Goal: Task Accomplishment & Management: Manage account settings

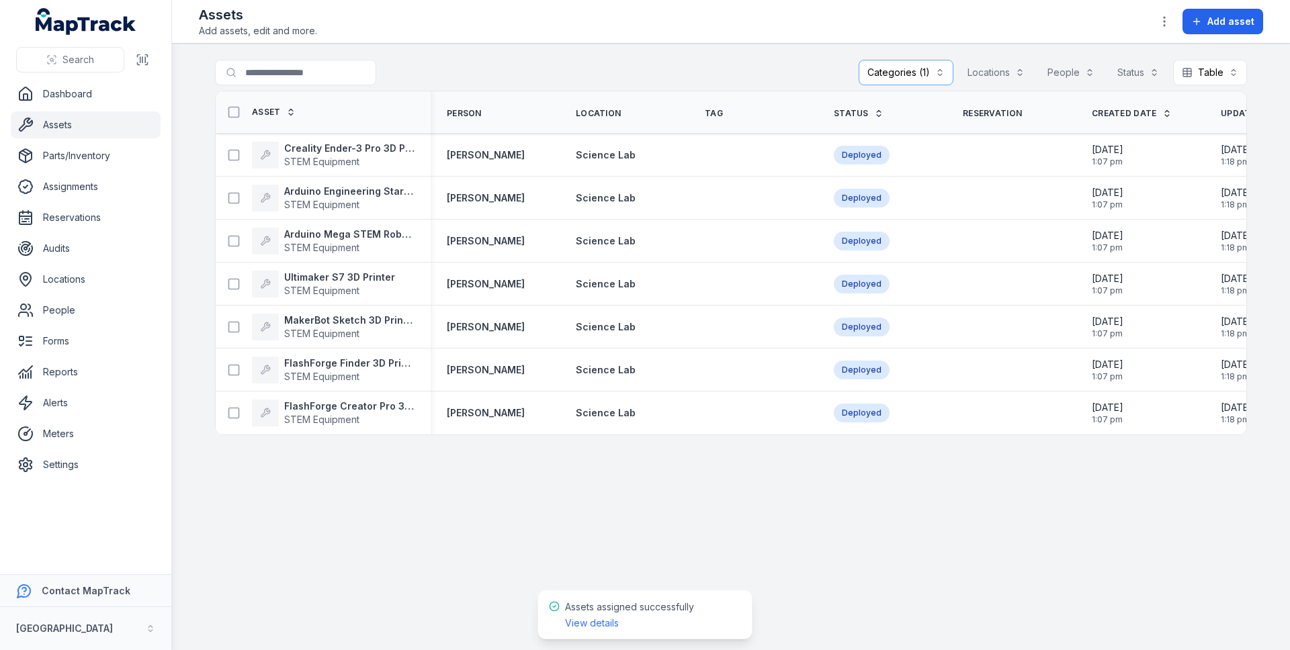
click at [69, 122] on link "Assets" at bounding box center [86, 124] width 150 height 27
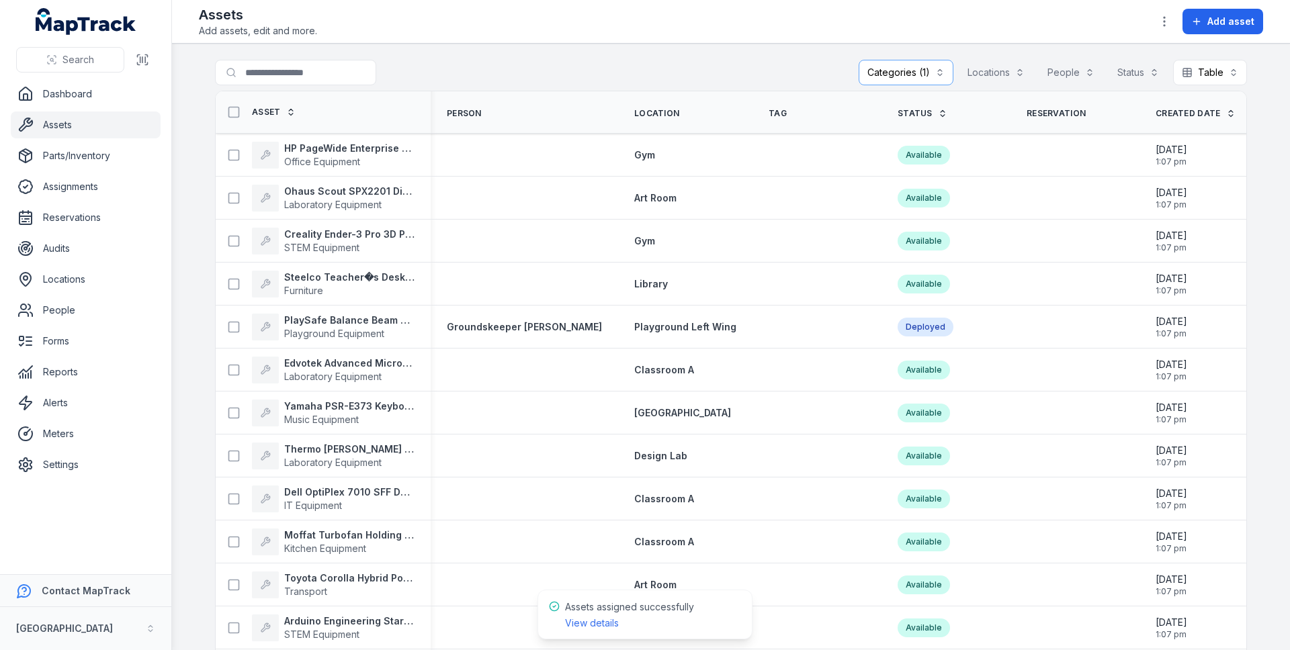
click at [911, 68] on div "Categories (1)" at bounding box center [905, 73] width 95 height 26
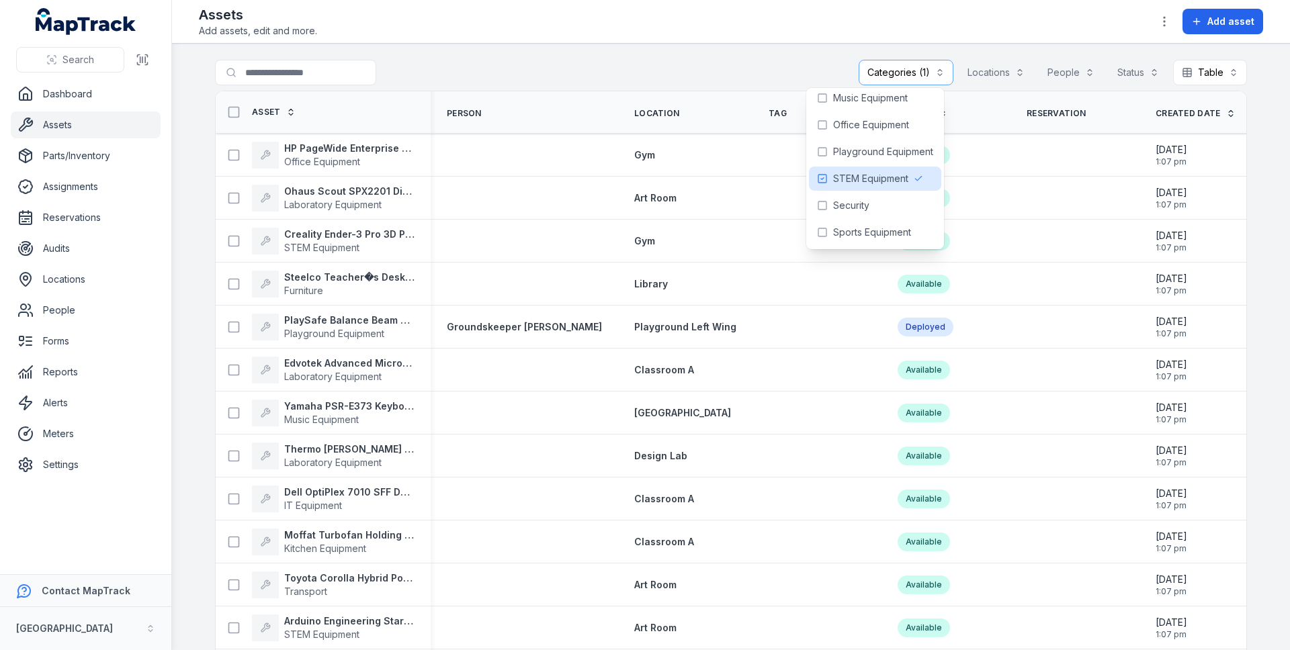
scroll to position [195, 0]
click at [879, 154] on span "STEM Equipment" at bounding box center [870, 152] width 75 height 13
click at [868, 99] on span "Office Equipment" at bounding box center [871, 98] width 76 height 13
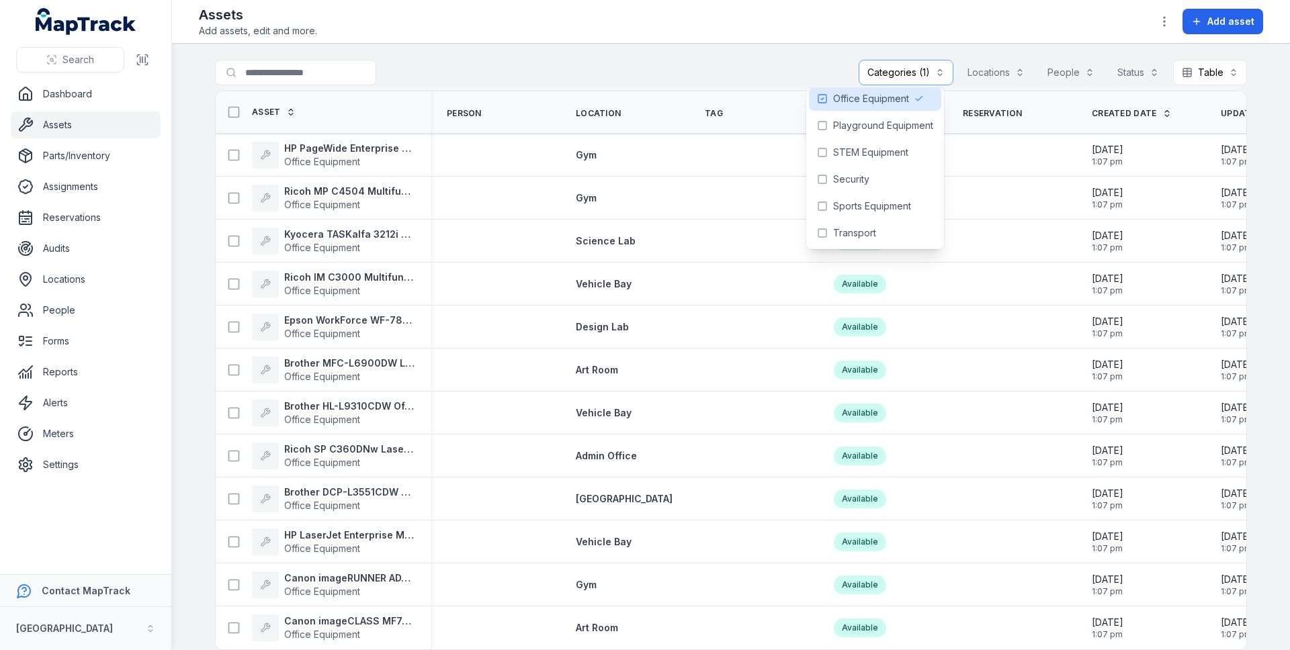
click at [588, 35] on div "Assets Add assets, edit and more. Add asset" at bounding box center [731, 21] width 1064 height 32
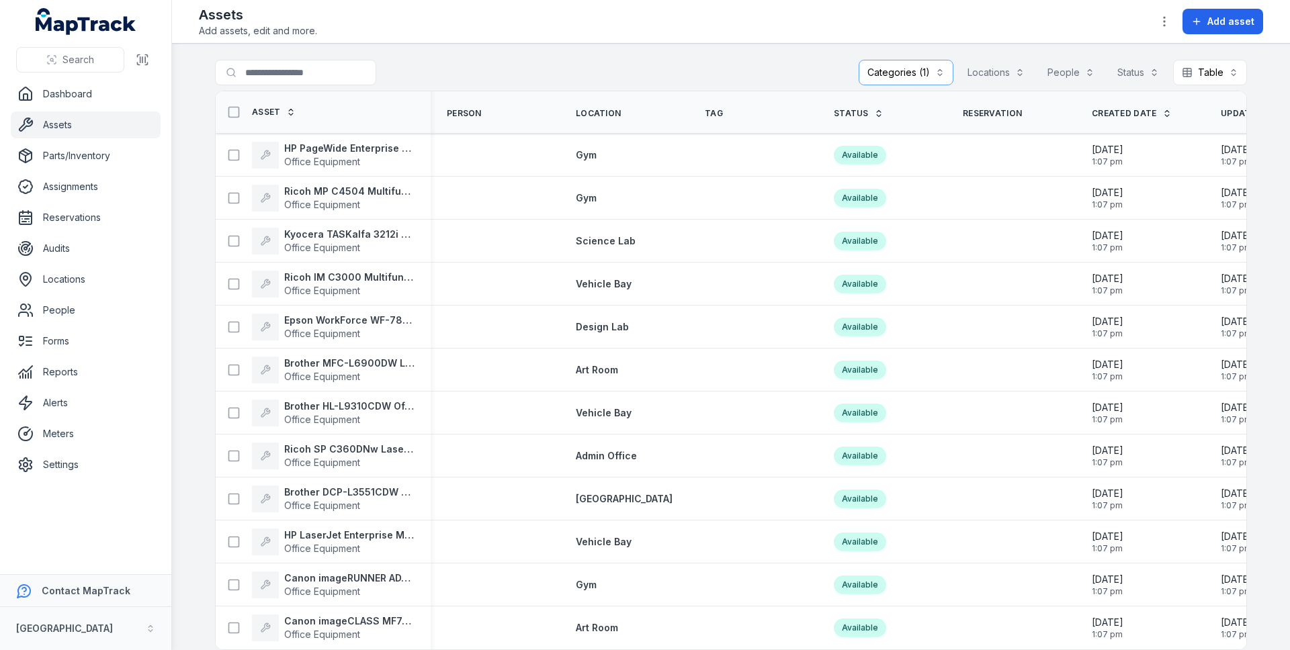
click at [897, 73] on div "Categories (1)" at bounding box center [905, 73] width 95 height 26
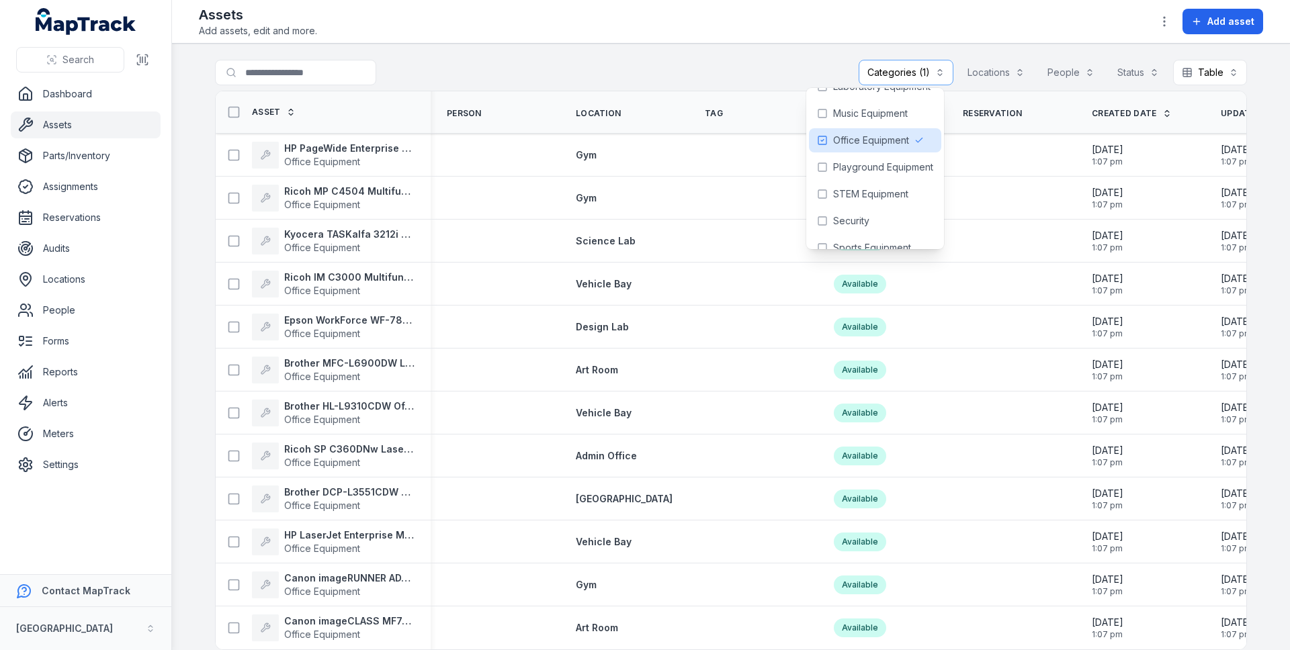
click at [459, 60] on div "**********" at bounding box center [731, 75] width 1032 height 31
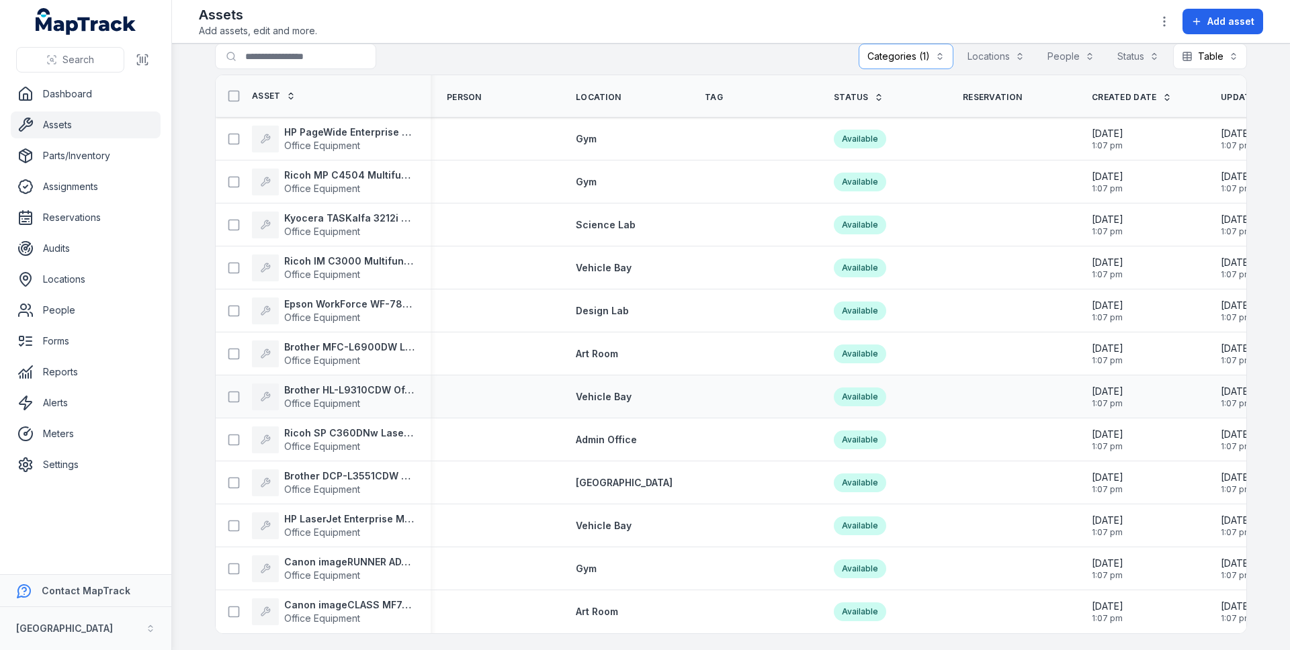
scroll to position [0, 0]
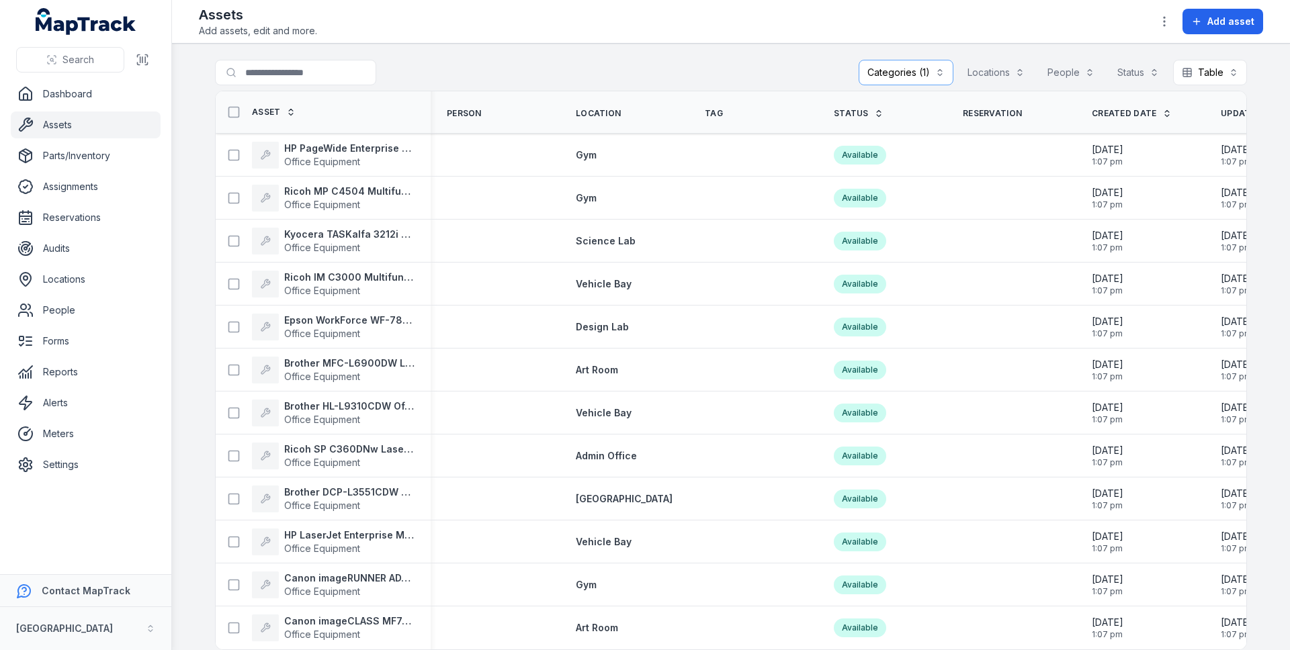
click at [898, 73] on div "Categories (1)" at bounding box center [905, 73] width 95 height 26
click at [731, 73] on div "**********" at bounding box center [731, 75] width 1032 height 31
click at [74, 91] on link "Dashboard" at bounding box center [86, 94] width 150 height 27
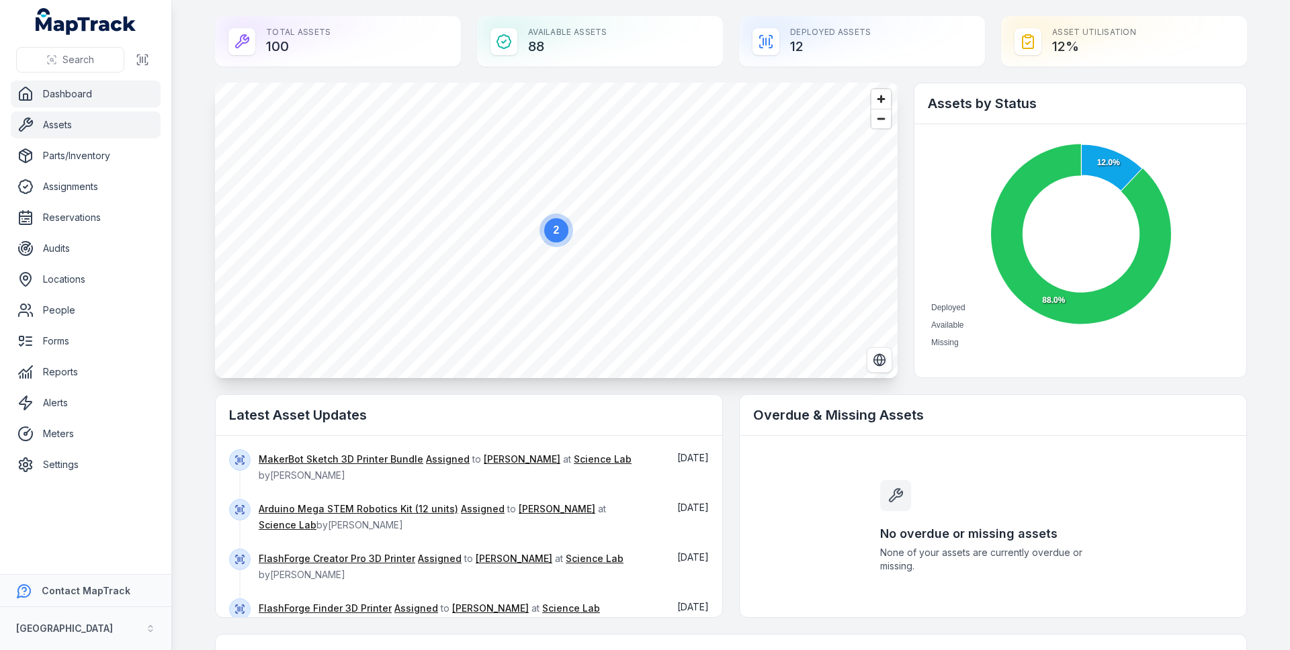
click at [106, 130] on link "Assets" at bounding box center [86, 124] width 150 height 27
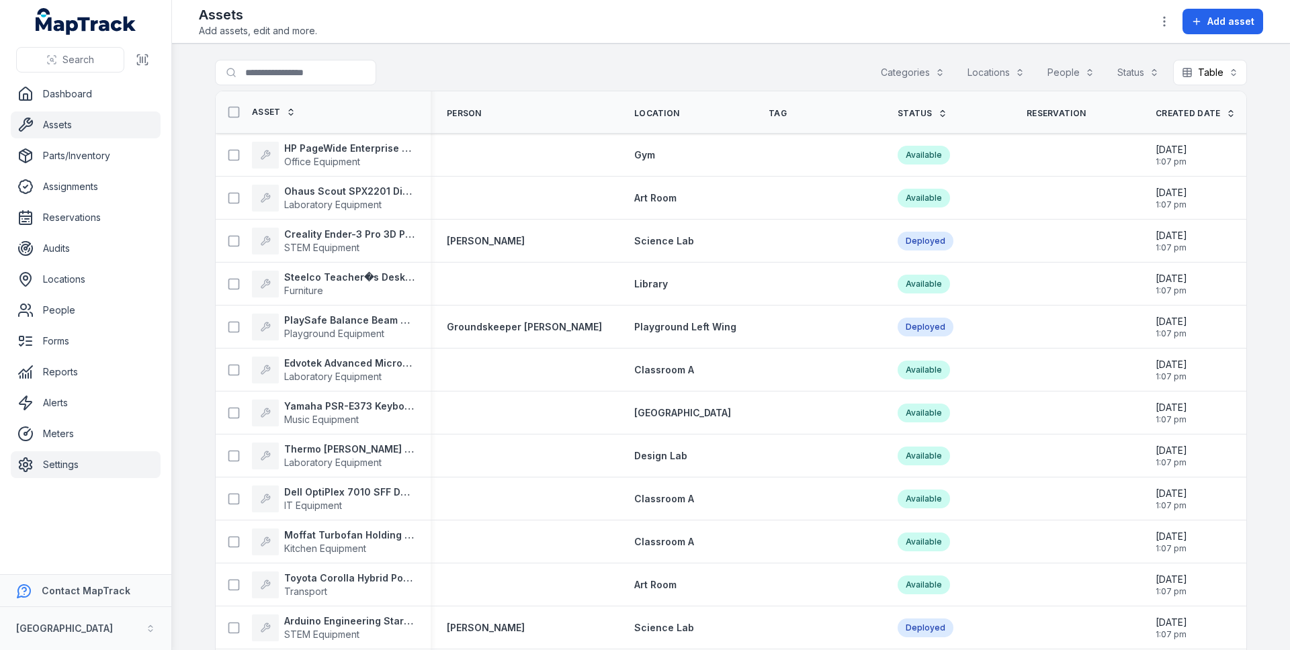
click at [77, 465] on link "Settings" at bounding box center [86, 464] width 150 height 27
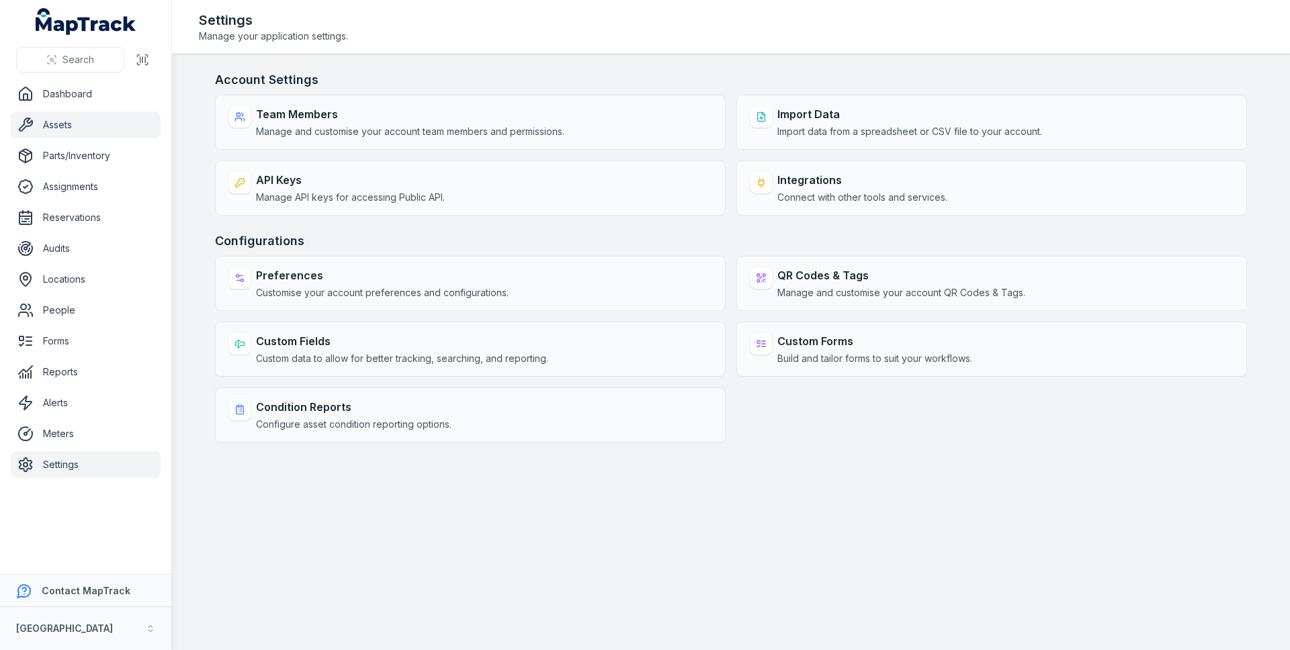
click at [123, 131] on link "Assets" at bounding box center [86, 124] width 150 height 27
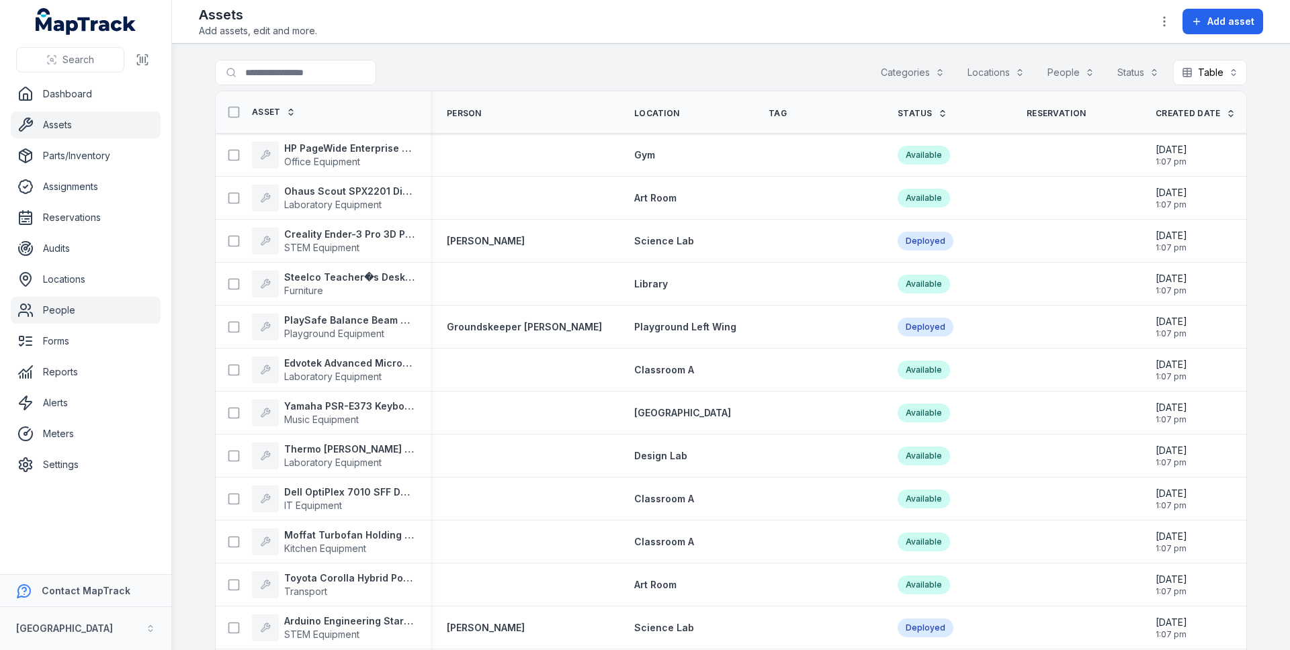
click at [60, 310] on link "People" at bounding box center [86, 310] width 150 height 27
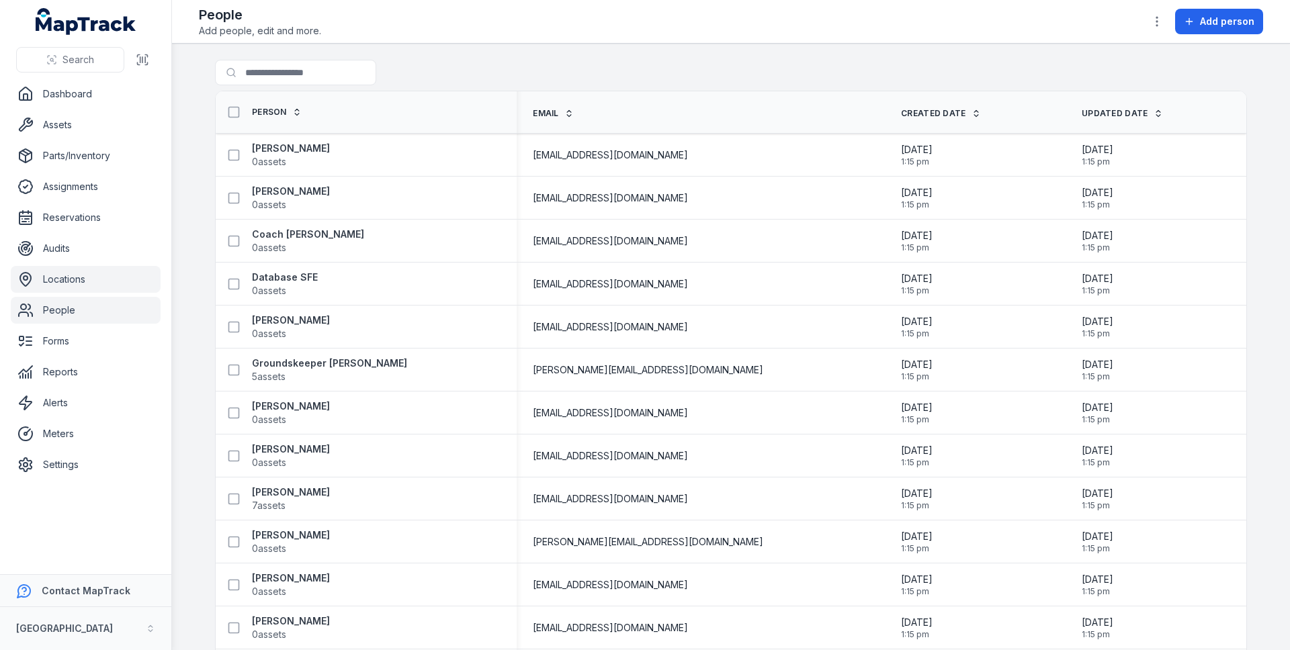
click at [85, 278] on link "Locations" at bounding box center [86, 279] width 150 height 27
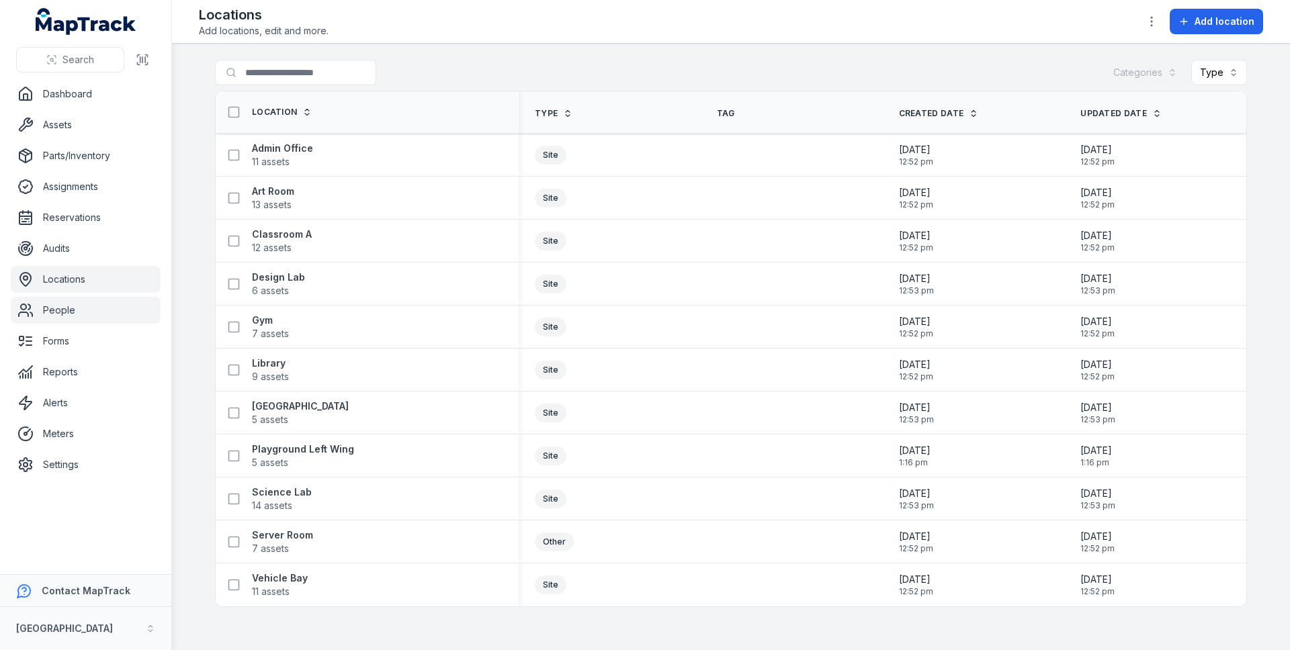
click at [71, 307] on link "People" at bounding box center [86, 310] width 150 height 27
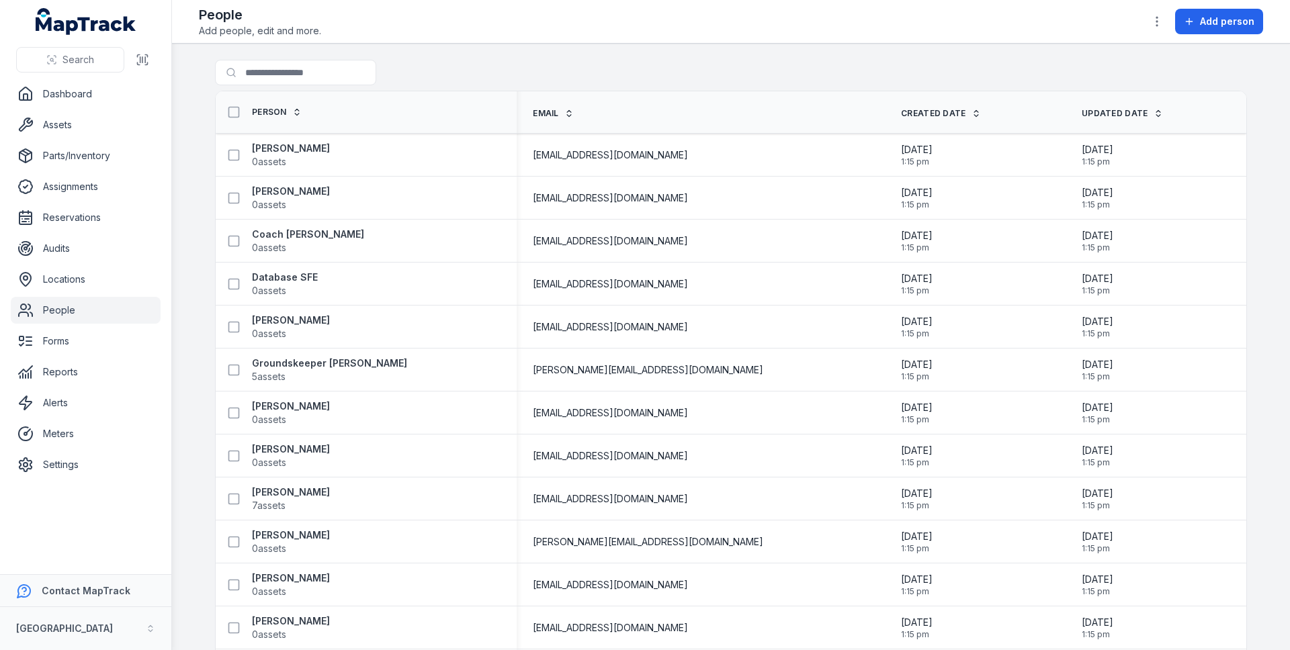
click at [70, 307] on link "People" at bounding box center [86, 310] width 150 height 27
click at [1154, 13] on button "button" at bounding box center [1157, 22] width 26 height 26
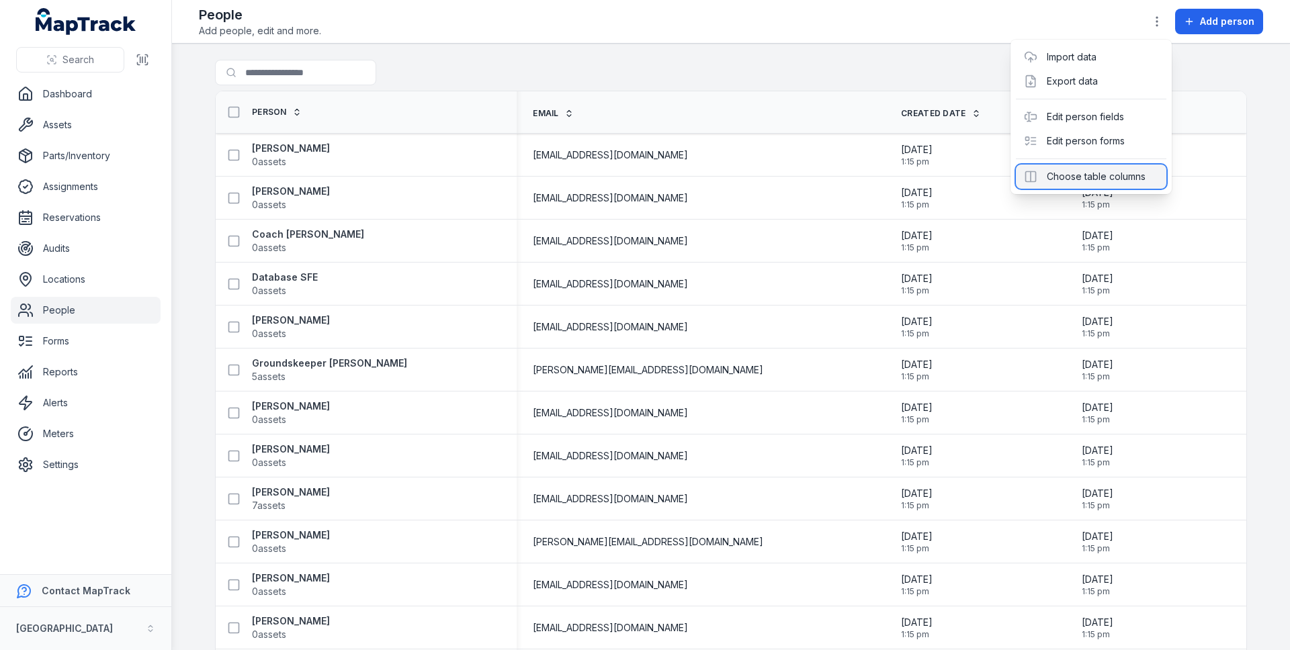
click at [1131, 180] on div "Choose table columns" at bounding box center [1091, 177] width 150 height 24
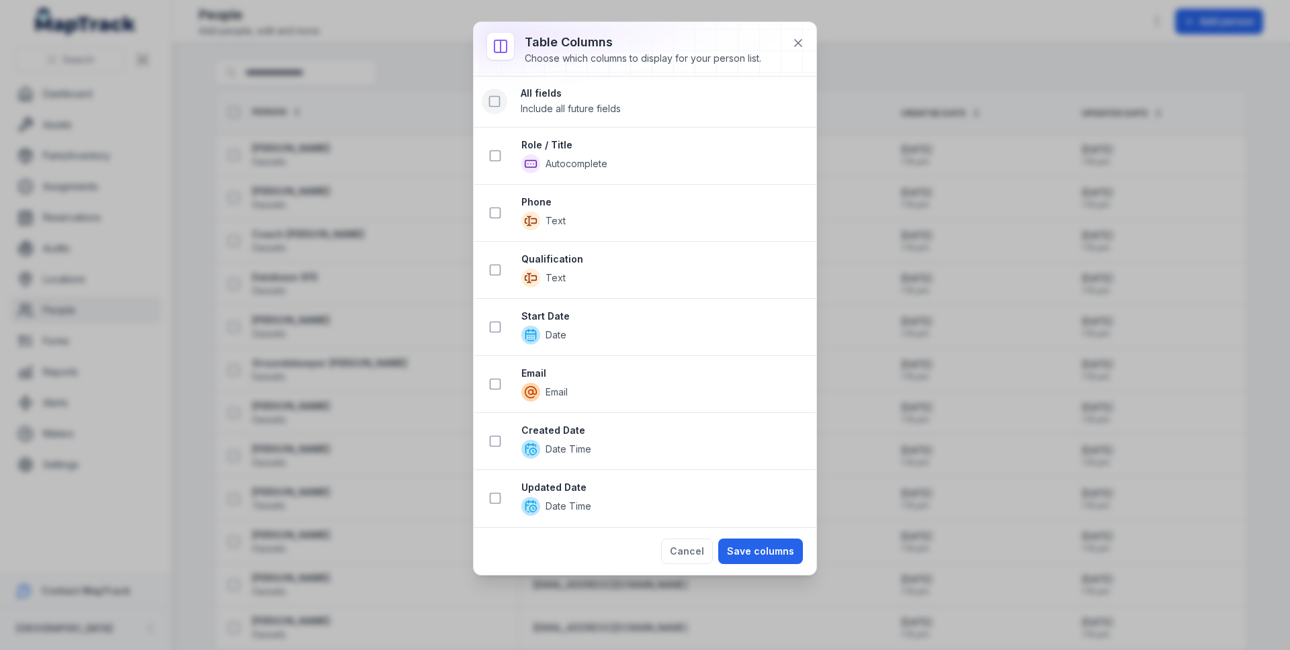
click at [496, 98] on icon at bounding box center [494, 101] width 13 height 13
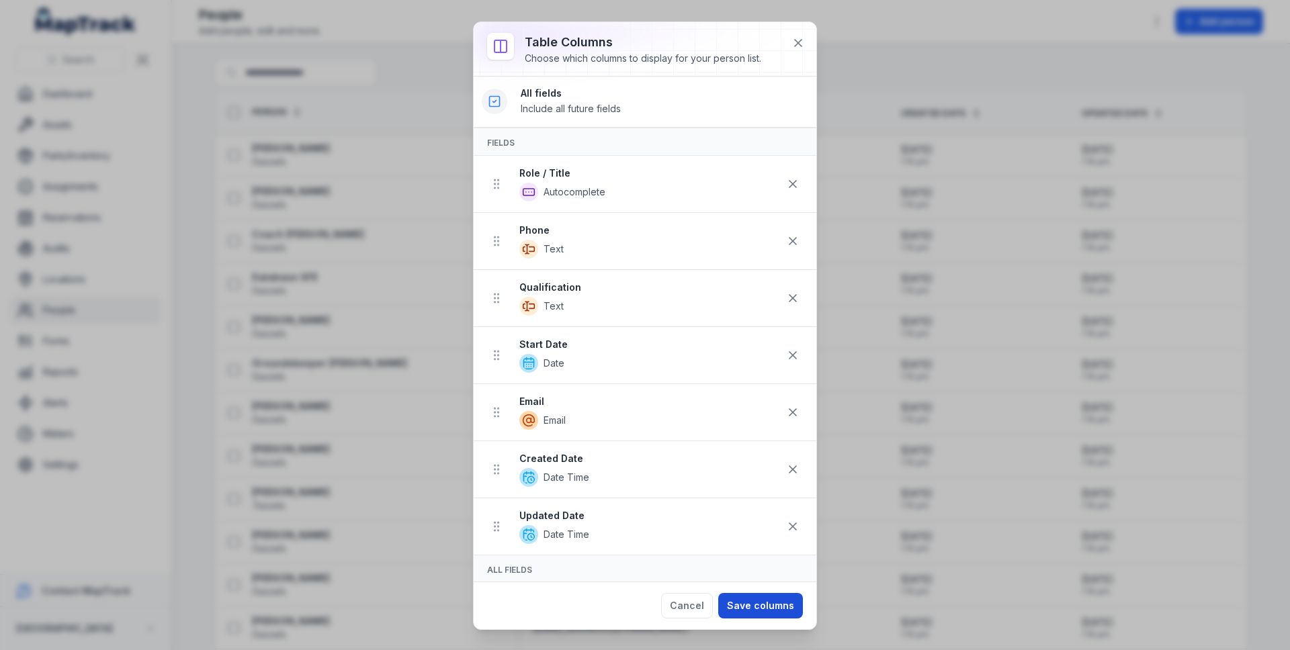
click at [772, 594] on button "Save columns" at bounding box center [760, 606] width 85 height 26
